Goal: Task Accomplishment & Management: Use online tool/utility

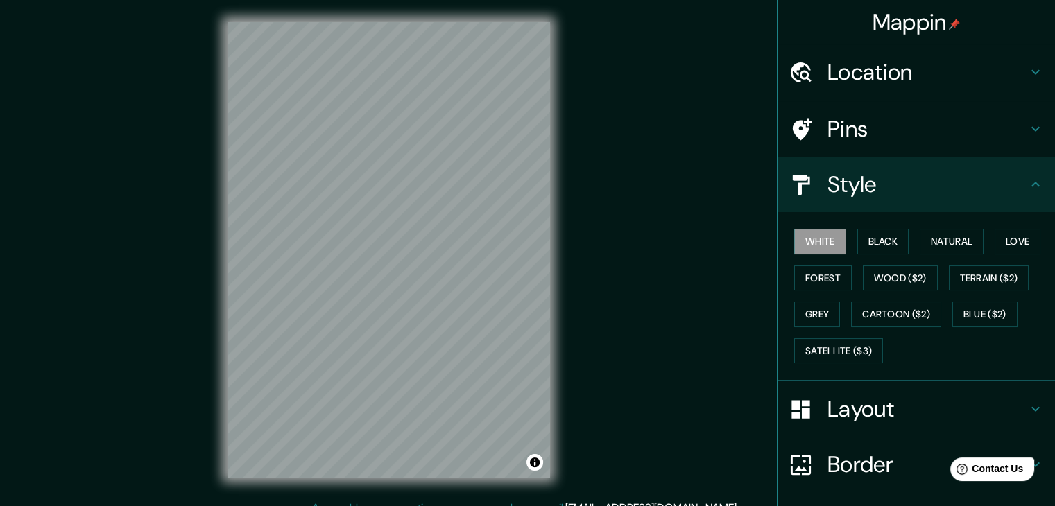
click at [914, 78] on h4 "Location" at bounding box center [928, 72] width 200 height 28
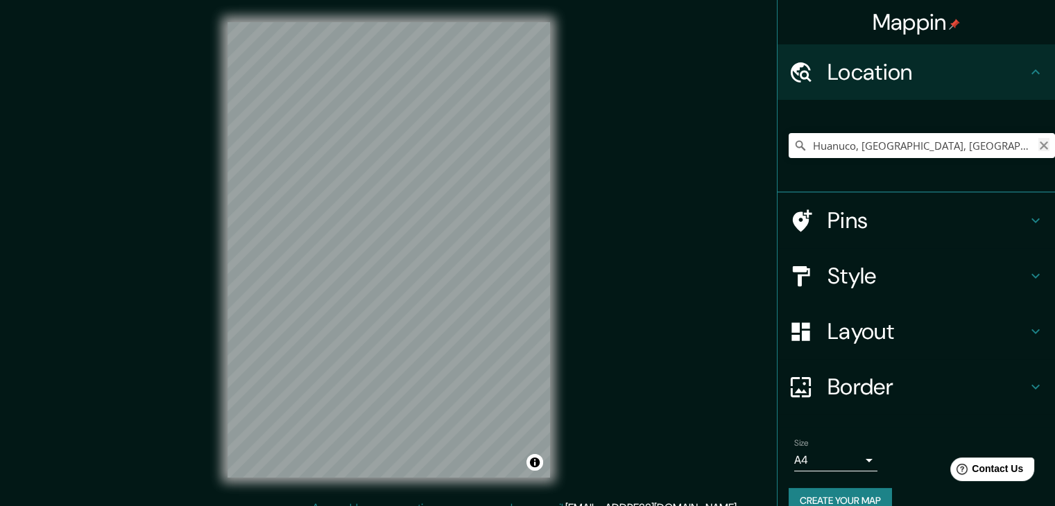
click at [1038, 148] on icon "Clear" at bounding box center [1043, 145] width 11 height 11
type input "Chorrillos, [GEOGRAPHIC_DATA], [GEOGRAPHIC_DATA]"
click at [1038, 142] on icon "Clear" at bounding box center [1043, 145] width 11 height 11
click at [879, 213] on h4 "Pins" at bounding box center [928, 221] width 200 height 28
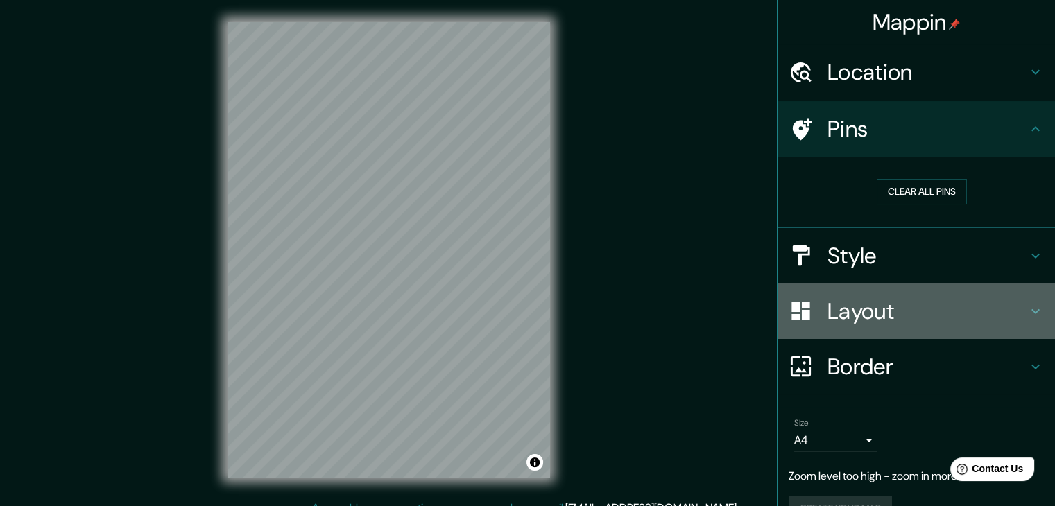
click at [858, 305] on h4 "Layout" at bounding box center [928, 312] width 200 height 28
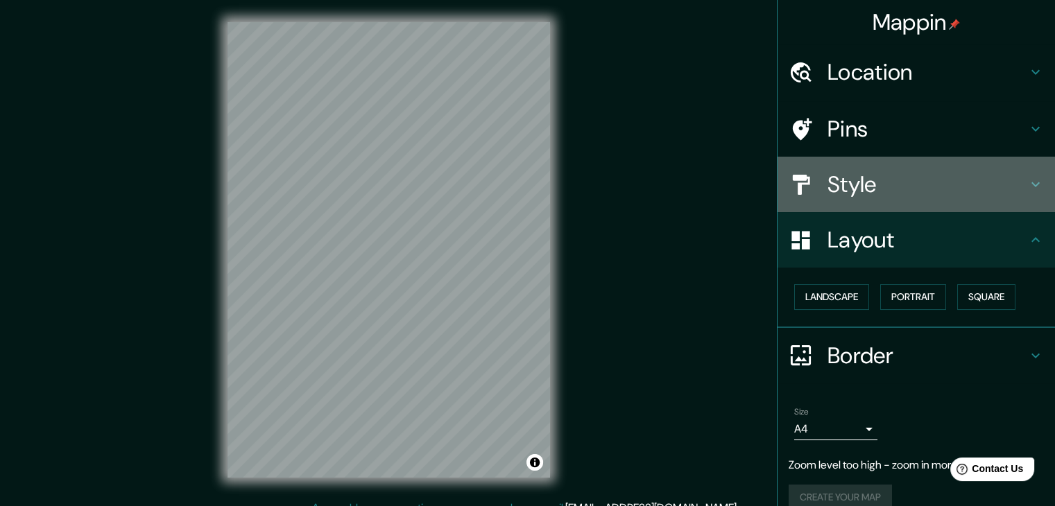
click at [918, 176] on h4 "Style" at bounding box center [928, 185] width 200 height 28
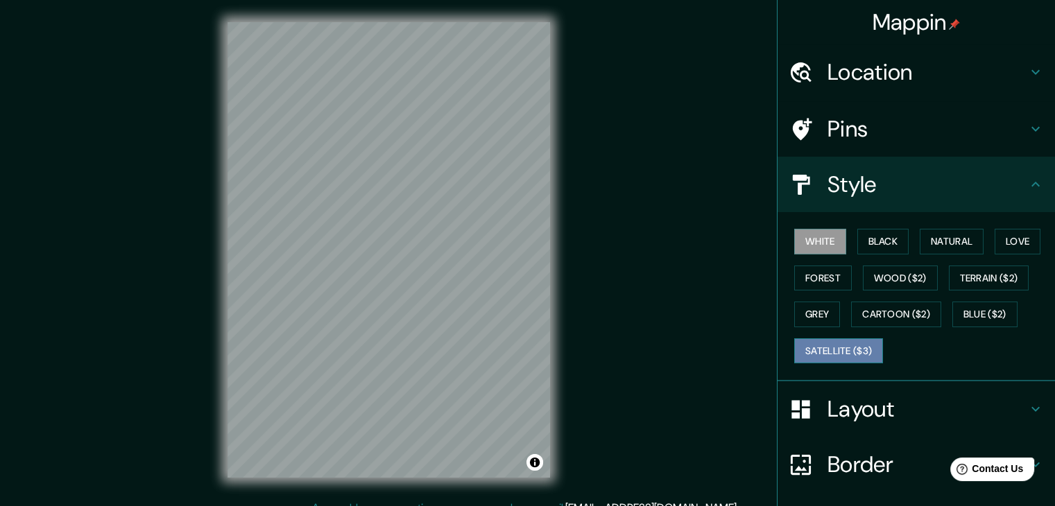
click at [859, 357] on button "Satellite ($3)" at bounding box center [838, 352] width 89 height 26
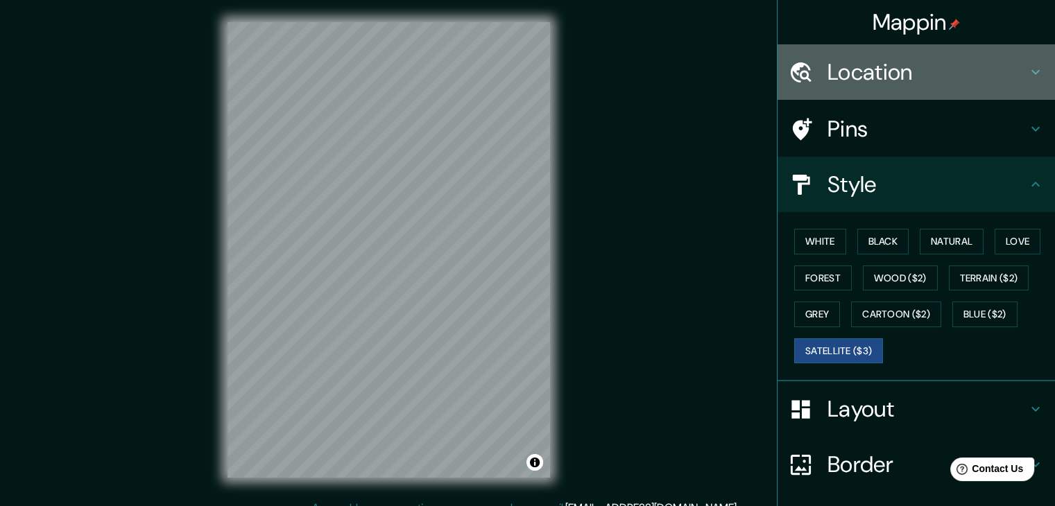
click at [886, 77] on h4 "Location" at bounding box center [928, 72] width 200 height 28
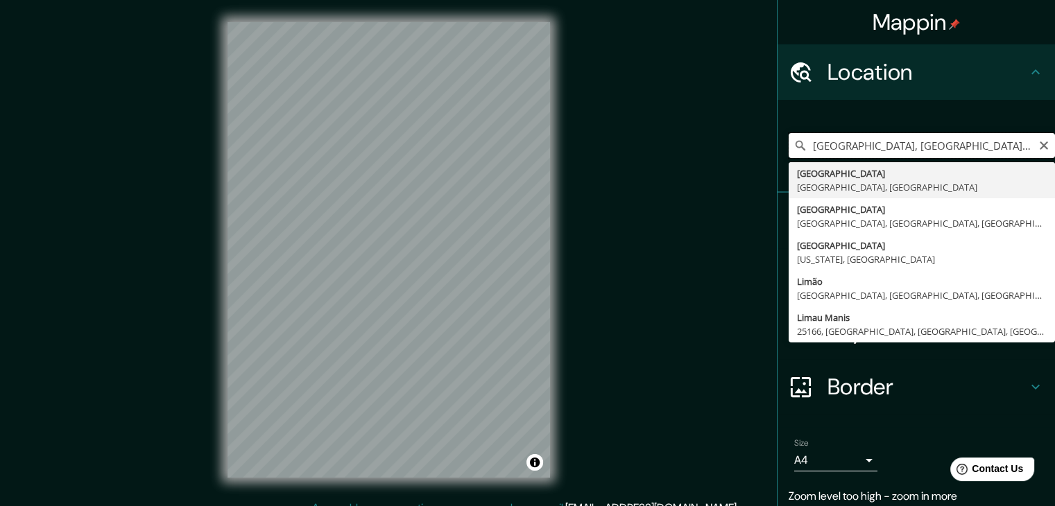
click at [945, 143] on input "[GEOGRAPHIC_DATA], [GEOGRAPHIC_DATA], [GEOGRAPHIC_DATA]" at bounding box center [922, 145] width 266 height 25
drag, startPoint x: 972, startPoint y: 144, endPoint x: 832, endPoint y: 154, distance: 140.5
click at [832, 154] on input "[GEOGRAPHIC_DATA], [GEOGRAPHIC_DATA], [GEOGRAPHIC_DATA]" at bounding box center [922, 145] width 266 height 25
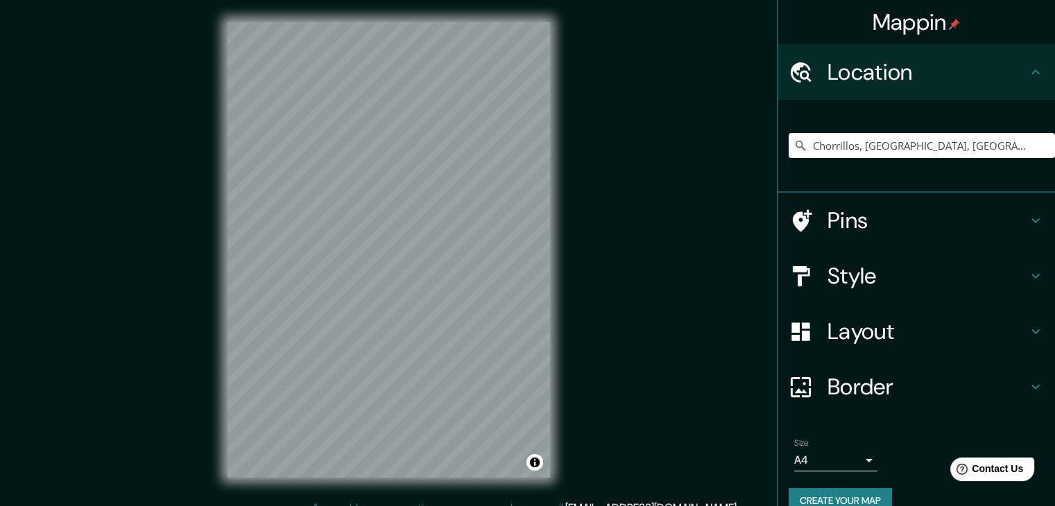
type input "Chorrillos, [GEOGRAPHIC_DATA], [GEOGRAPHIC_DATA]"
click at [571, 244] on div "© Mapbox © OpenStreetMap Improve this map © Maxar" at bounding box center [388, 250] width 367 height 500
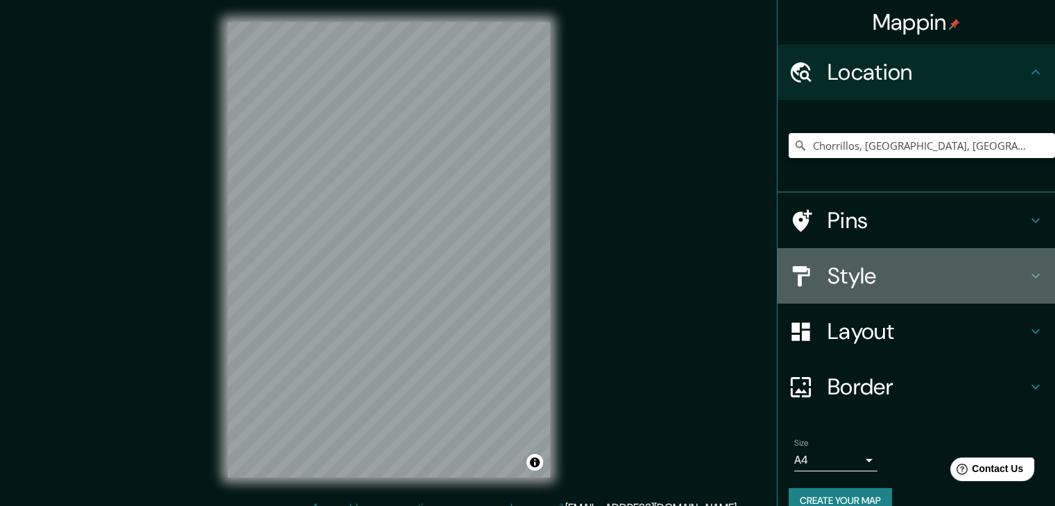
click at [853, 275] on h4 "Style" at bounding box center [928, 276] width 200 height 28
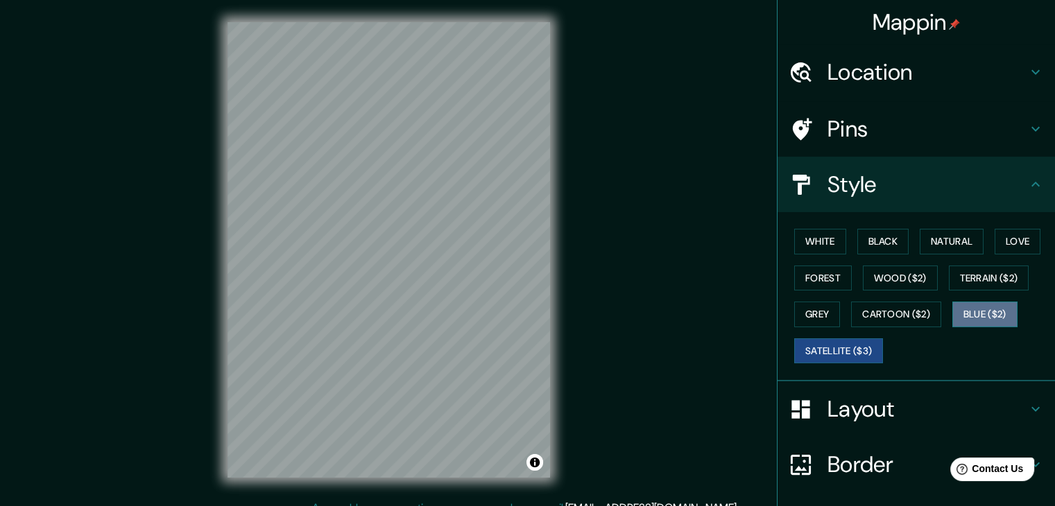
click at [979, 311] on button "Blue ($2)" at bounding box center [984, 315] width 65 height 26
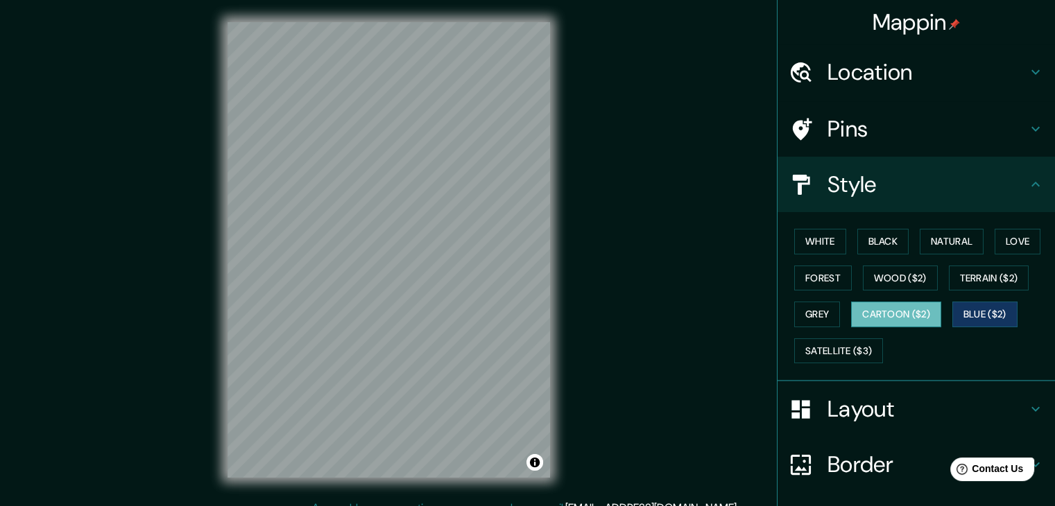
click at [916, 309] on button "Cartoon ($2)" at bounding box center [896, 315] width 90 height 26
click at [813, 316] on button "Grey" at bounding box center [817, 315] width 46 height 26
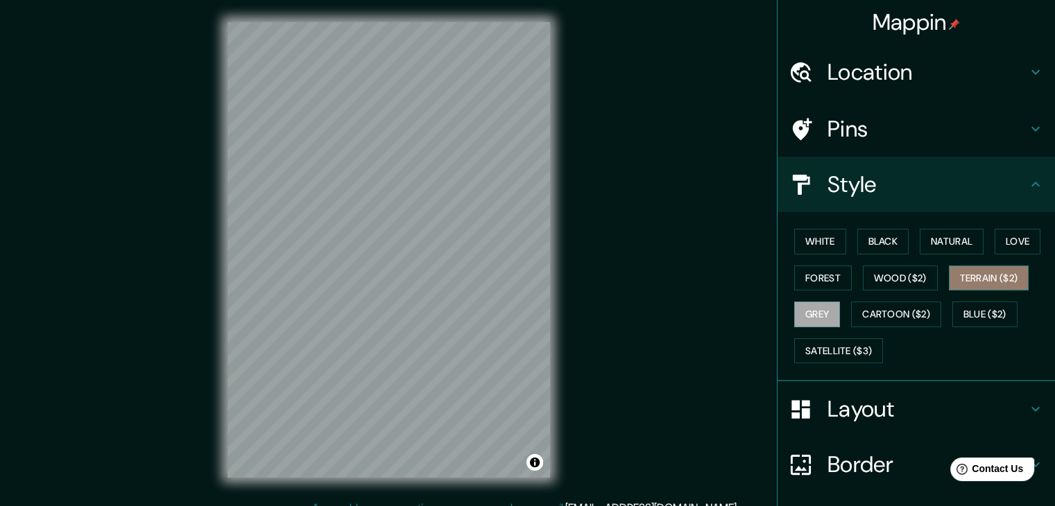
click at [997, 282] on button "Terrain ($2)" at bounding box center [989, 279] width 80 height 26
click at [900, 271] on button "Wood ($2)" at bounding box center [900, 279] width 75 height 26
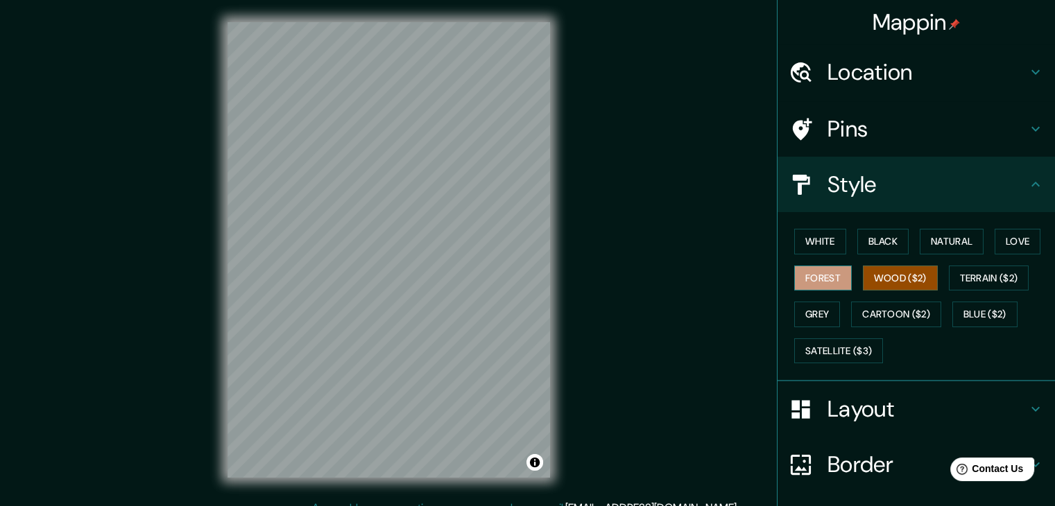
click at [827, 279] on button "Forest" at bounding box center [823, 279] width 58 height 26
click at [1018, 237] on button "Love" at bounding box center [1018, 242] width 46 height 26
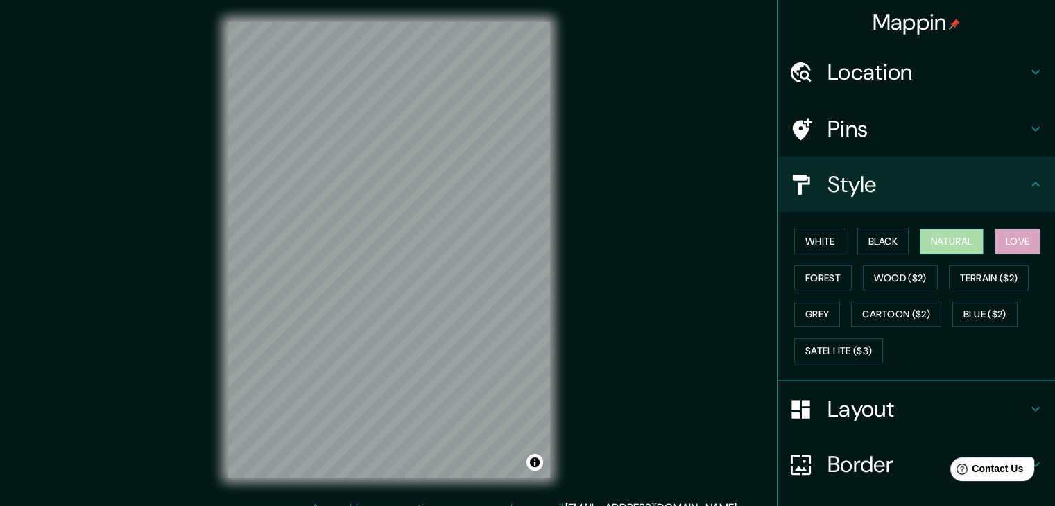
click at [932, 237] on button "Natural" at bounding box center [952, 242] width 64 height 26
click at [857, 237] on button "Black" at bounding box center [883, 242] width 52 height 26
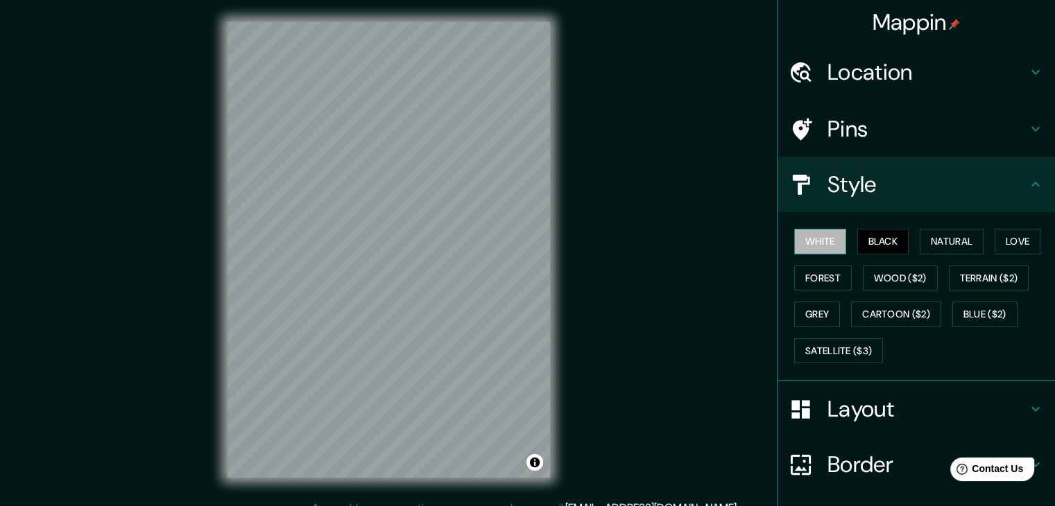
click at [808, 240] on button "White" at bounding box center [820, 242] width 52 height 26
click at [988, 70] on h4 "Location" at bounding box center [928, 72] width 200 height 28
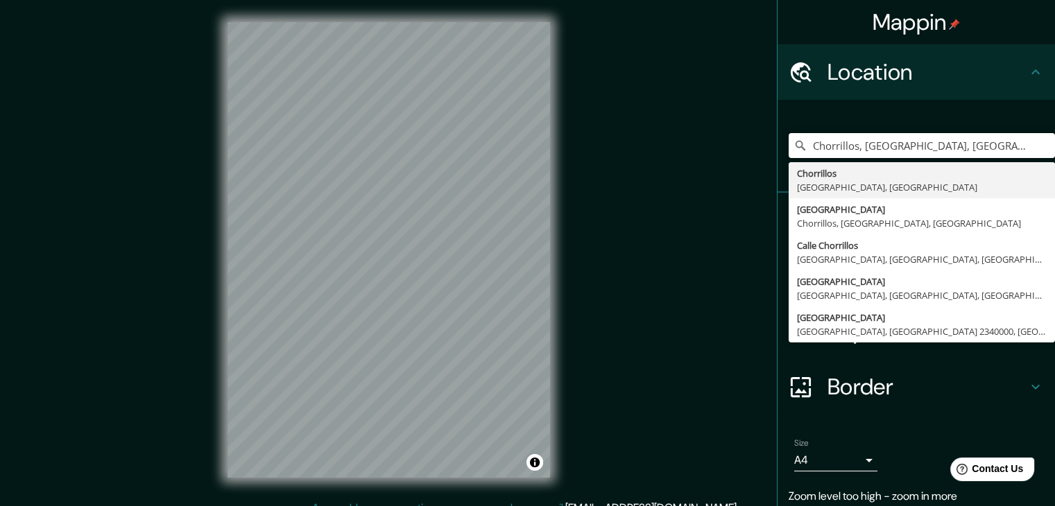
drag, startPoint x: 997, startPoint y: 146, endPoint x: 646, endPoint y: 169, distance: 351.0
click at [646, 169] on div "Mappin Location [GEOGRAPHIC_DATA], [GEOGRAPHIC_DATA], [GEOGRAPHIC_DATA] Chorril…" at bounding box center [527, 261] width 1055 height 522
type input "Chorrillos, [GEOGRAPHIC_DATA], [GEOGRAPHIC_DATA]"
